Goal: Task Accomplishment & Management: Complete application form

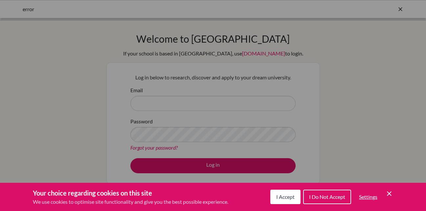
click at [392, 191] on icon "Cookie Control Close Icon" at bounding box center [389, 194] width 8 height 8
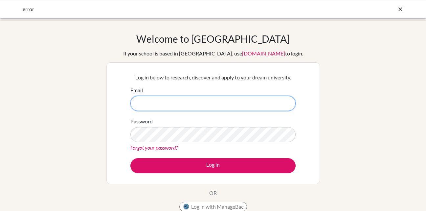
click at [274, 105] on input "Email" at bounding box center [212, 103] width 165 height 15
type input "[EMAIL_ADDRESS][DOMAIN_NAME]"
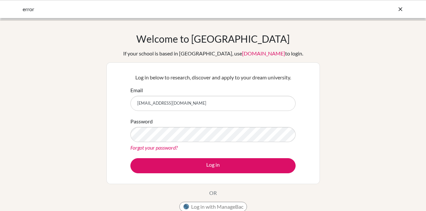
click at [208, 130] on div "Password Forgot your password?" at bounding box center [212, 134] width 165 height 34
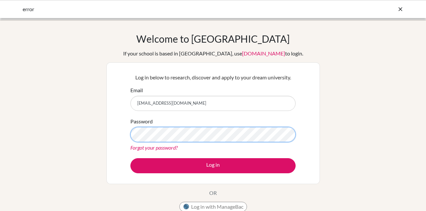
click at [130, 158] on button "Log in" at bounding box center [212, 165] width 165 height 15
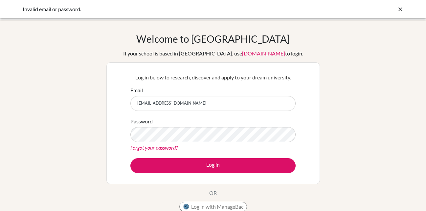
click at [187, 100] on input "[EMAIL_ADDRESS][DOMAIN_NAME]" at bounding box center [212, 103] width 165 height 15
drag, startPoint x: 153, startPoint y: 106, endPoint x: 179, endPoint y: 106, distance: 25.9
click at [179, 106] on input "[EMAIL_ADDRESS][DOMAIN_NAME]" at bounding box center [212, 103] width 165 height 15
click at [200, 105] on input "[EMAIL_ADDRESS][DOMAIN_NAME]" at bounding box center [212, 103] width 165 height 15
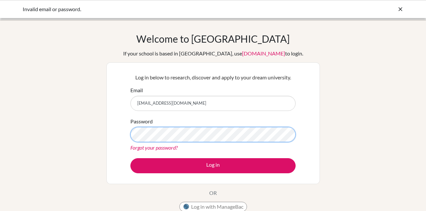
click at [130, 158] on button "Log in" at bounding box center [212, 165] width 165 height 15
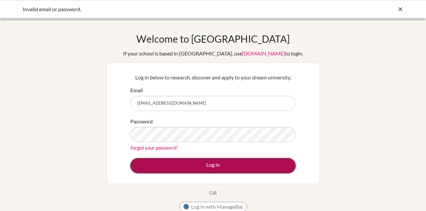
click at [221, 163] on button "Log in" at bounding box center [212, 165] width 165 height 15
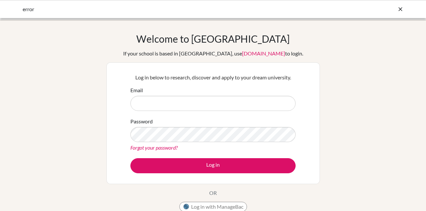
click at [236, 109] on input "Email" at bounding box center [212, 103] width 165 height 15
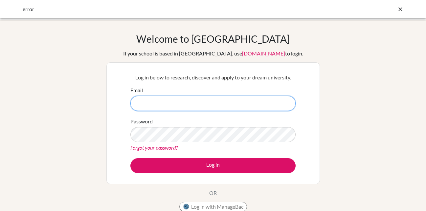
click at [221, 103] on input "Email" at bounding box center [212, 103] width 165 height 15
type input "[EMAIL_ADDRESS][DOMAIN_NAME]"
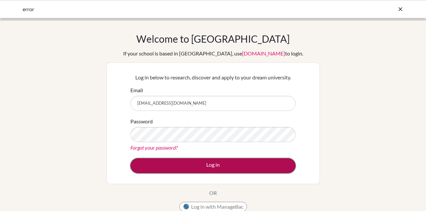
click at [186, 166] on button "Log in" at bounding box center [212, 165] width 165 height 15
click at [222, 163] on button "Log in" at bounding box center [212, 165] width 165 height 15
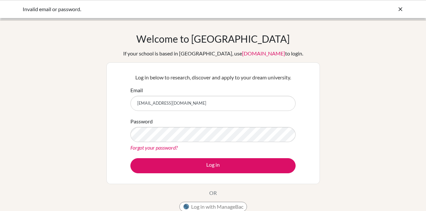
drag, startPoint x: 154, startPoint y: 152, endPoint x: 154, endPoint y: 147, distance: 4.3
click at [154, 152] on form "Email [EMAIL_ADDRESS][DOMAIN_NAME] Password Forgot your password? Log in" at bounding box center [212, 129] width 165 height 87
click at [155, 146] on link "Forgot your password?" at bounding box center [153, 147] width 47 height 6
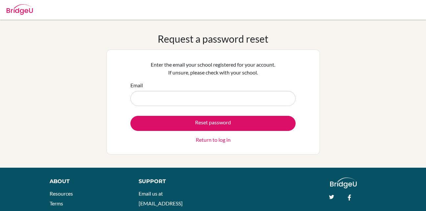
click at [192, 105] on input "Email" at bounding box center [212, 98] width 165 height 15
type input "hodmath@sxc.edu.np"
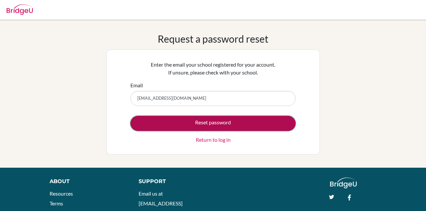
click at [218, 121] on button "Reset password" at bounding box center [212, 123] width 165 height 15
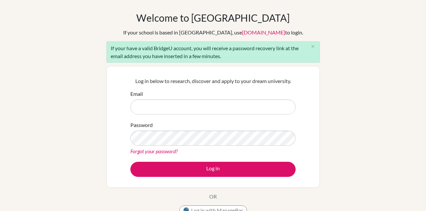
scroll to position [33, 0]
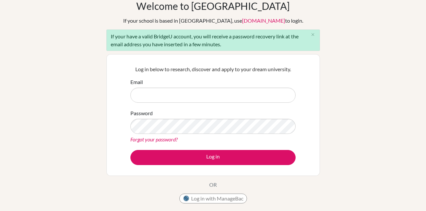
click at [167, 137] on link "Forgot your password?" at bounding box center [153, 139] width 47 height 6
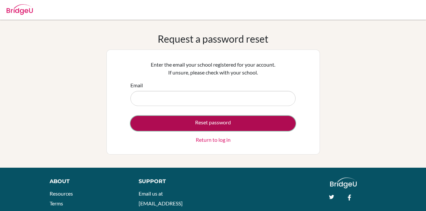
click at [212, 122] on button "Reset password" at bounding box center [212, 123] width 165 height 15
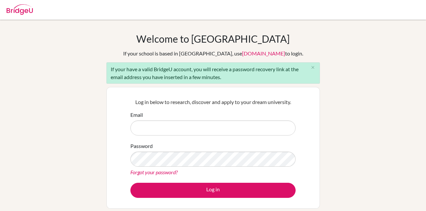
click at [169, 169] on link "Forgot your password?" at bounding box center [153, 172] width 47 height 6
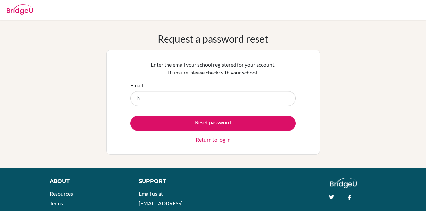
type input "hodmath@sxc.edu.np"
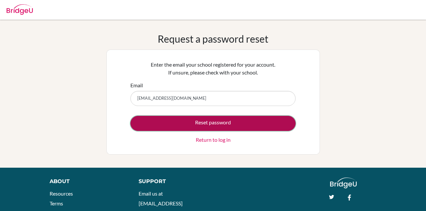
click at [205, 124] on button "Reset password" at bounding box center [212, 123] width 165 height 15
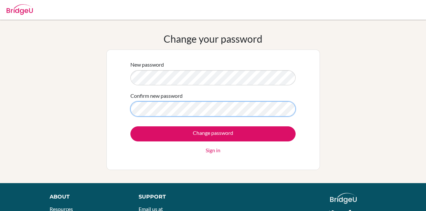
click at [130, 126] on input "Change password" at bounding box center [212, 133] width 165 height 15
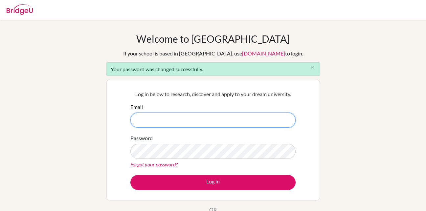
drag, startPoint x: 0, startPoint y: 0, endPoint x: 188, endPoint y: 123, distance: 225.2
click at [188, 123] on input "Email" at bounding box center [212, 120] width 165 height 15
type input "hodmath@sxc.edu.np"
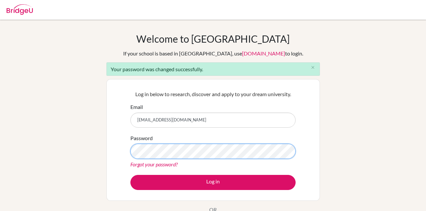
click at [130, 175] on button "Log in" at bounding box center [212, 182] width 165 height 15
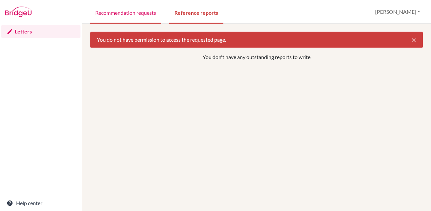
click at [129, 16] on link "Recommendation requests" at bounding box center [125, 12] width 71 height 23
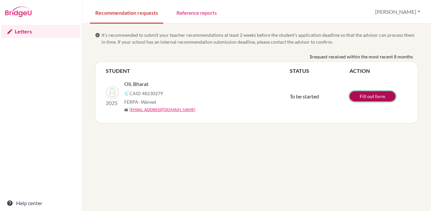
click at [385, 96] on link "Fill out form" at bounding box center [372, 96] width 46 height 10
